Goal: Task Accomplishment & Management: Use online tool/utility

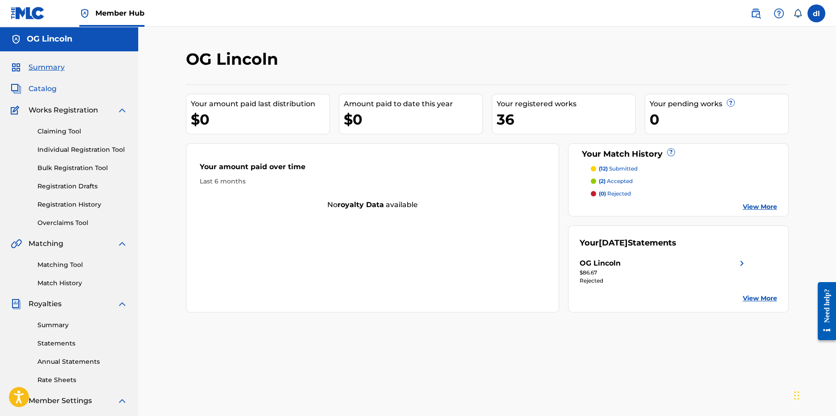
click at [54, 89] on span "Catalog" at bounding box center [43, 88] width 28 height 11
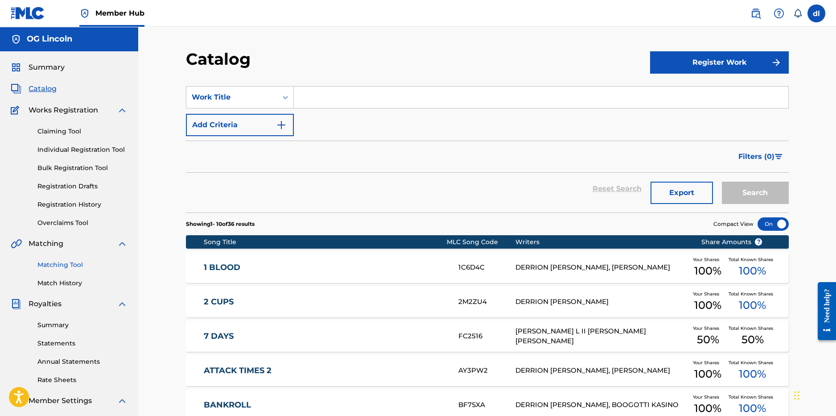
click at [62, 265] on link "Matching Tool" at bounding box center [82, 264] width 90 height 9
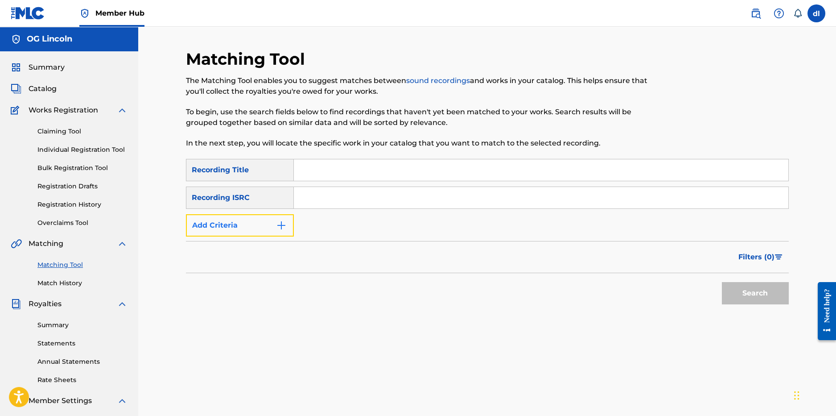
click at [273, 225] on button "Add Criteria" at bounding box center [240, 225] width 108 height 22
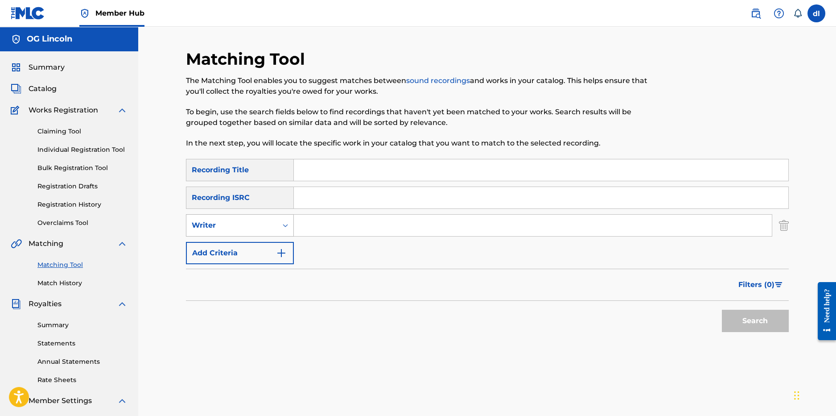
click at [269, 227] on div "Writer" at bounding box center [232, 225] width 80 height 11
click at [264, 247] on div "Recording Artist" at bounding box center [239, 247] width 107 height 22
click at [333, 224] on input "Search Form" at bounding box center [533, 225] width 478 height 21
drag, startPoint x: 359, startPoint y: 225, endPoint x: 330, endPoint y: 225, distance: 29.9
click at [330, 225] on input "Search Form" at bounding box center [533, 225] width 478 height 21
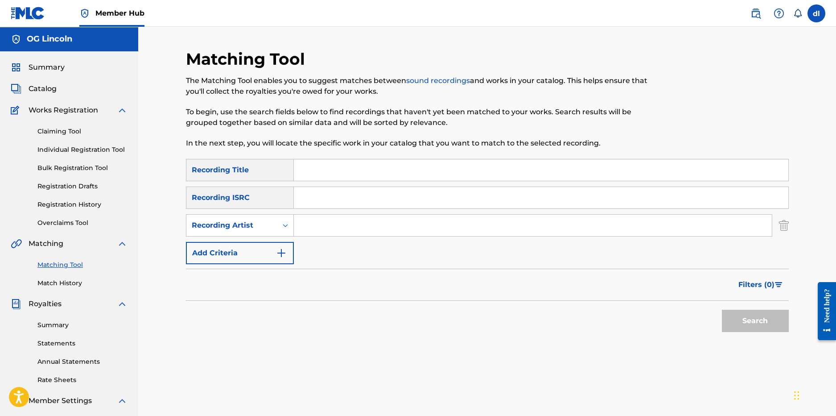
type input "lilcj kasino"
click at [742, 322] on button "Search" at bounding box center [755, 321] width 67 height 22
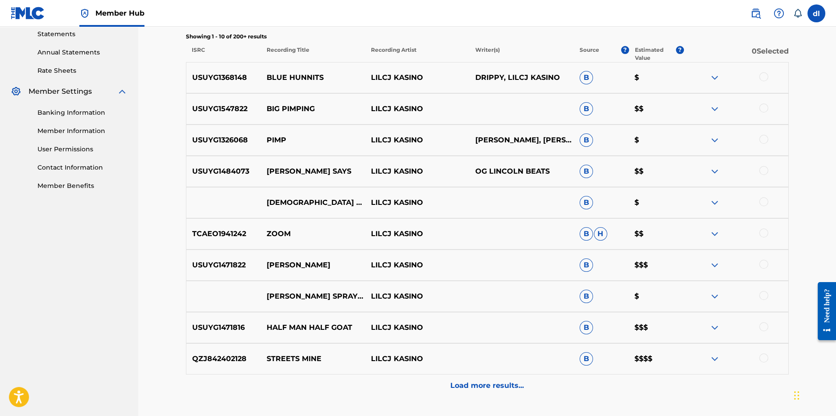
scroll to position [288, 0]
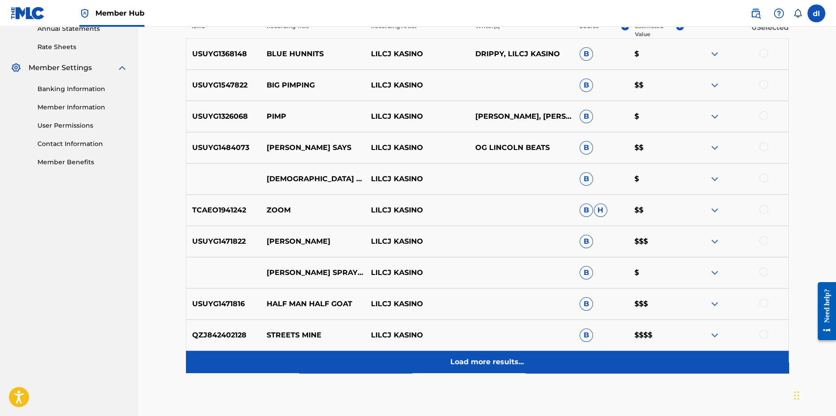
click at [464, 367] on div "Load more results..." at bounding box center [487, 362] width 603 height 22
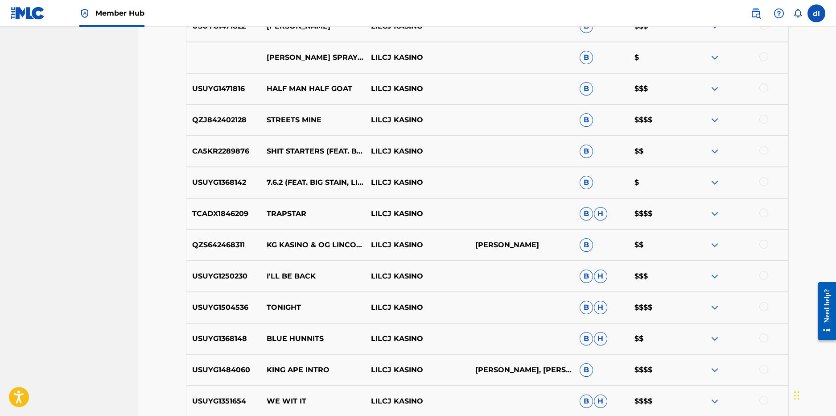
scroll to position [556, 0]
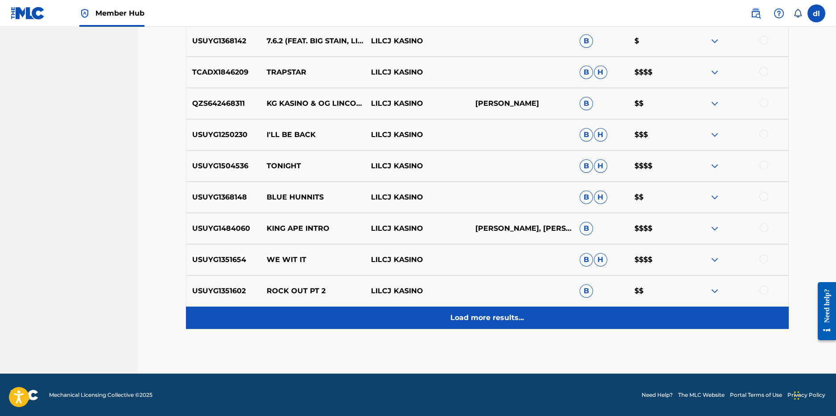
click at [469, 309] on div "Load more results..." at bounding box center [487, 317] width 603 height 22
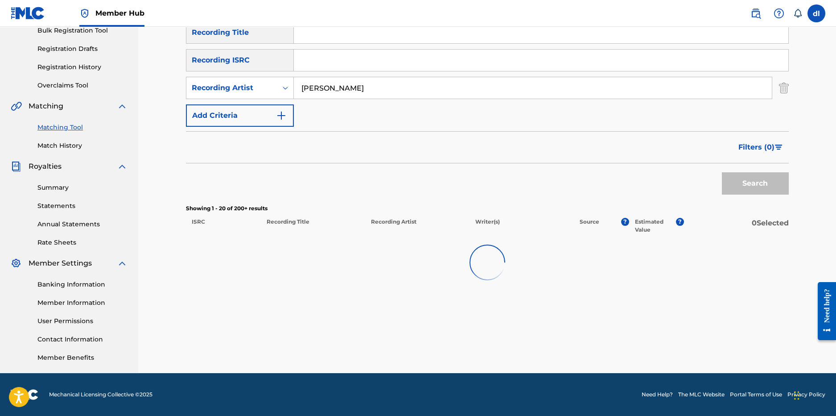
scroll to position [689, 0]
